Goal: Use online tool/utility: Utilize a website feature to perform a specific function

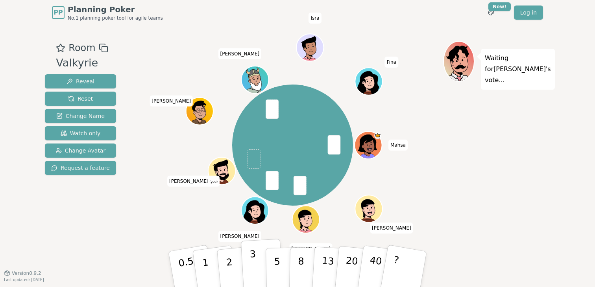
click at [252, 266] on p "3" at bounding box center [254, 270] width 9 height 43
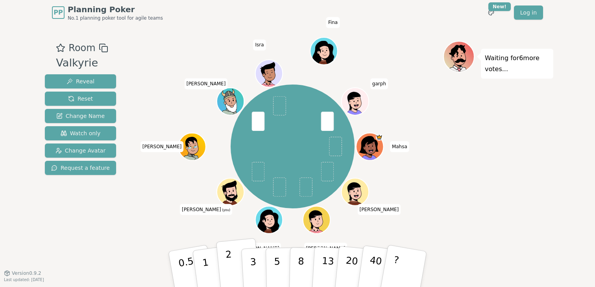
click at [237, 261] on button "2" at bounding box center [238, 270] width 45 height 63
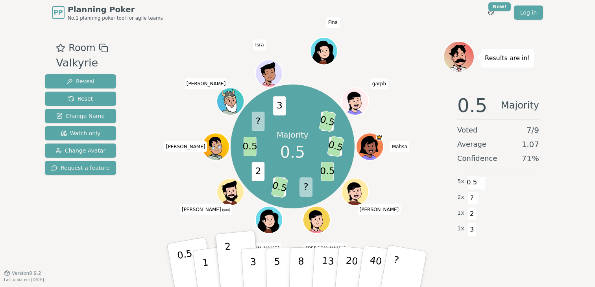
click at [183, 268] on p "0.5" at bounding box center [187, 270] width 22 height 44
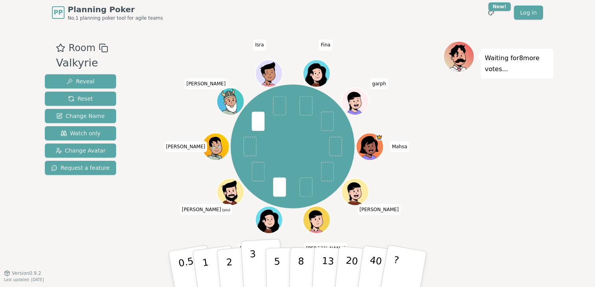
click at [251, 263] on p "3" at bounding box center [254, 270] width 9 height 43
click at [232, 263] on button "2" at bounding box center [238, 270] width 45 height 63
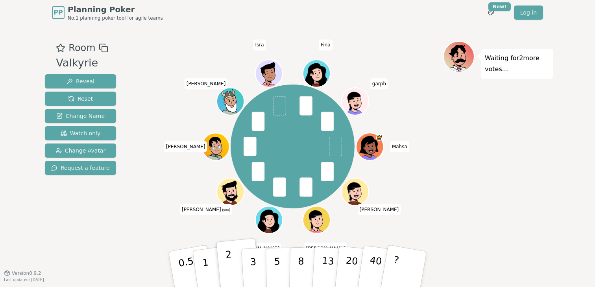
click at [232, 263] on button "2" at bounding box center [238, 270] width 45 height 63
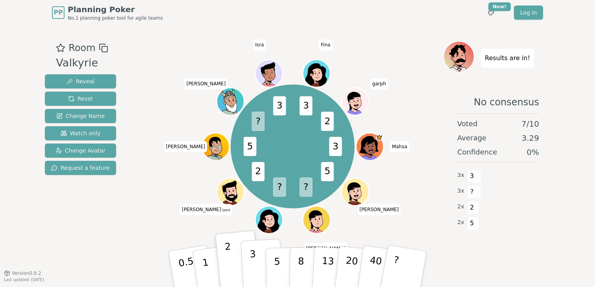
click at [253, 264] on p "3" at bounding box center [254, 270] width 9 height 43
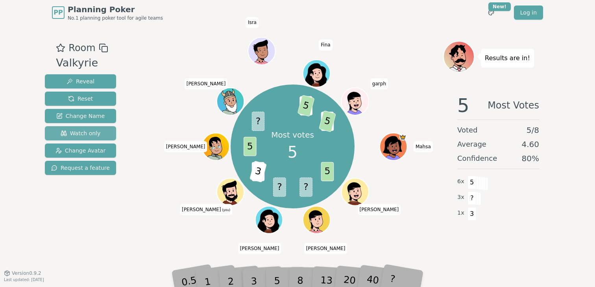
click at [82, 129] on span "Watch only" at bounding box center [81, 133] width 40 height 8
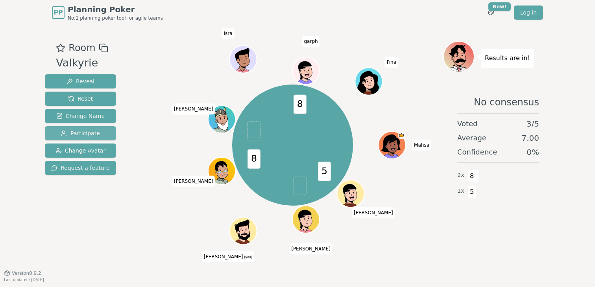
click at [78, 129] on span "Participate" at bounding box center [80, 133] width 39 height 8
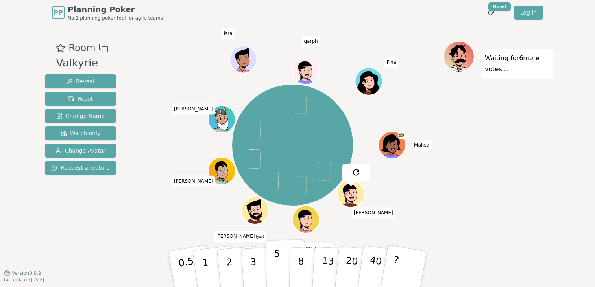
click at [278, 271] on p "5" at bounding box center [277, 269] width 7 height 43
